Goal: Task Accomplishment & Management: Use online tool/utility

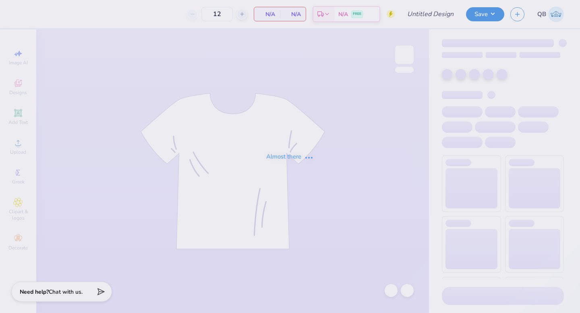
type input "dphie bid day hoodie"
type input "24"
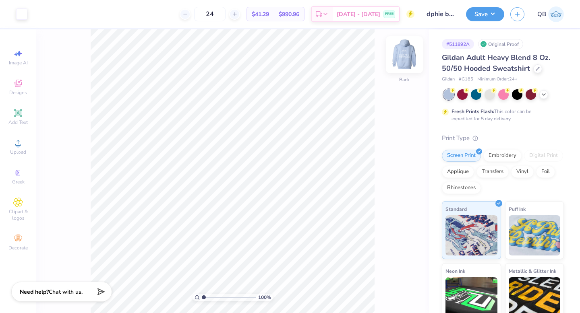
click at [404, 60] on img at bounding box center [404, 55] width 32 height 32
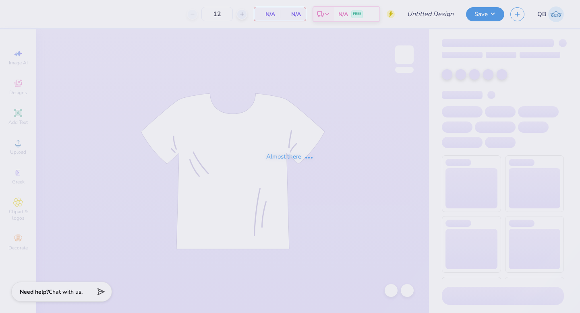
type input "dphie parents weekend shirt"
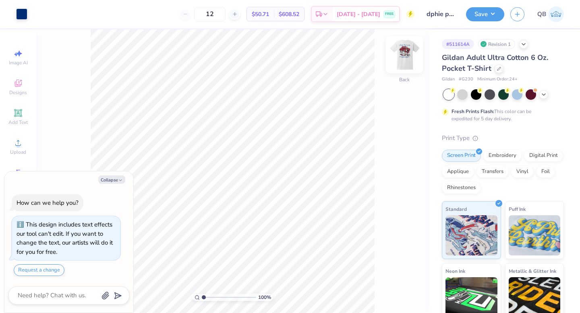
click at [403, 54] on img at bounding box center [404, 55] width 32 height 32
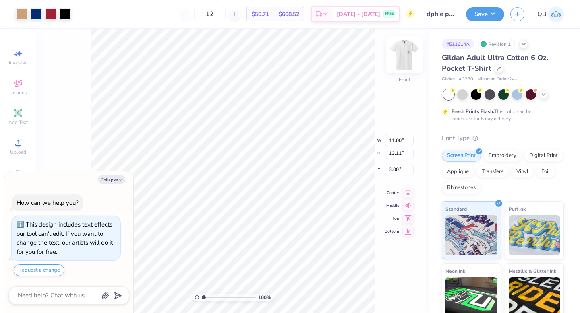
type textarea "x"
type input "5.90"
type textarea "x"
type input "12.50"
type input "14.89"
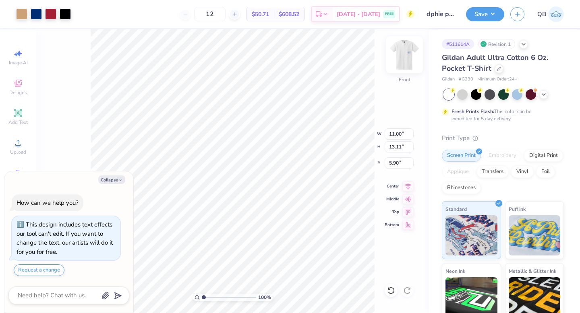
type input "4.12"
type textarea "x"
type input "5.18"
type textarea "x"
click at [222, 15] on input "12" at bounding box center [209, 14] width 31 height 14
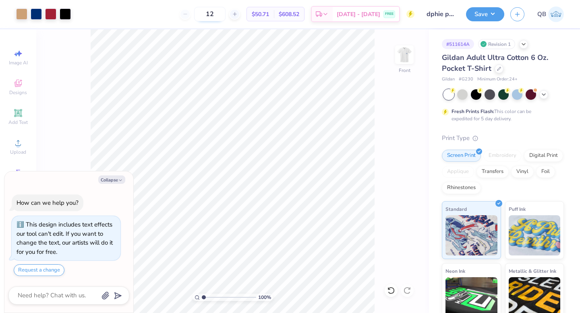
click at [222, 15] on input "12" at bounding box center [209, 14] width 31 height 14
type input "24"
click at [399, 56] on img at bounding box center [404, 55] width 32 height 32
click at [399, 56] on img at bounding box center [404, 55] width 16 height 16
type textarea "x"
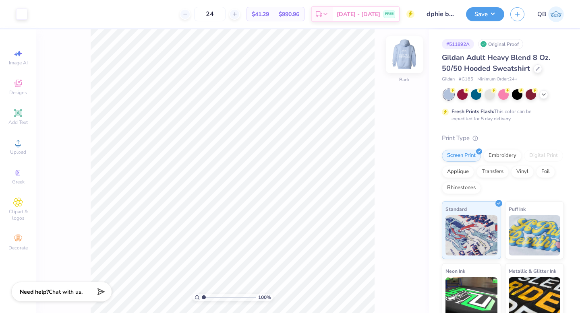
click at [405, 54] on img at bounding box center [404, 55] width 32 height 32
type input "12.28"
type input "12.71"
type input "6.79"
type input "12.61"
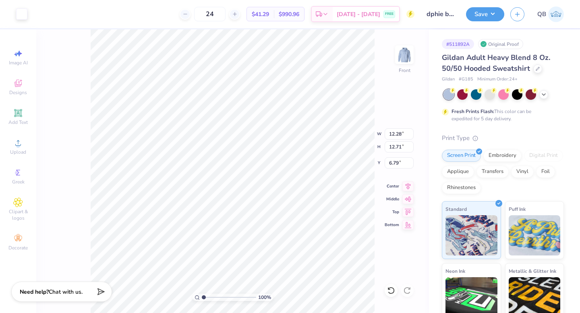
type input "13.05"
type input "6.45"
